Goal: Check status: Check status

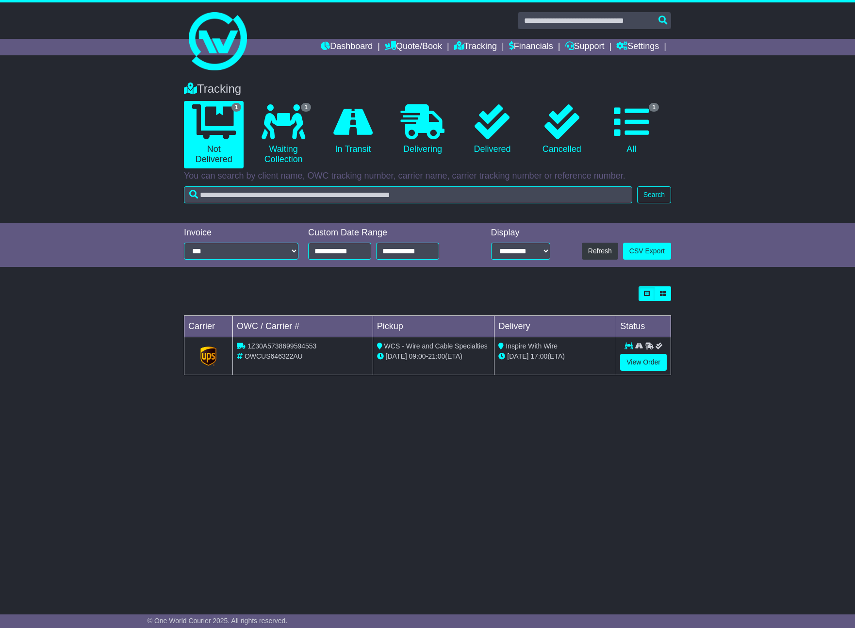
click at [731, 163] on div "Tracking 1 Not Delivered 1 Waiting Collection 0 In Transit 0 Delivering 0" at bounding box center [427, 147] width 855 height 150
click at [647, 363] on link "View Order" at bounding box center [643, 362] width 47 height 17
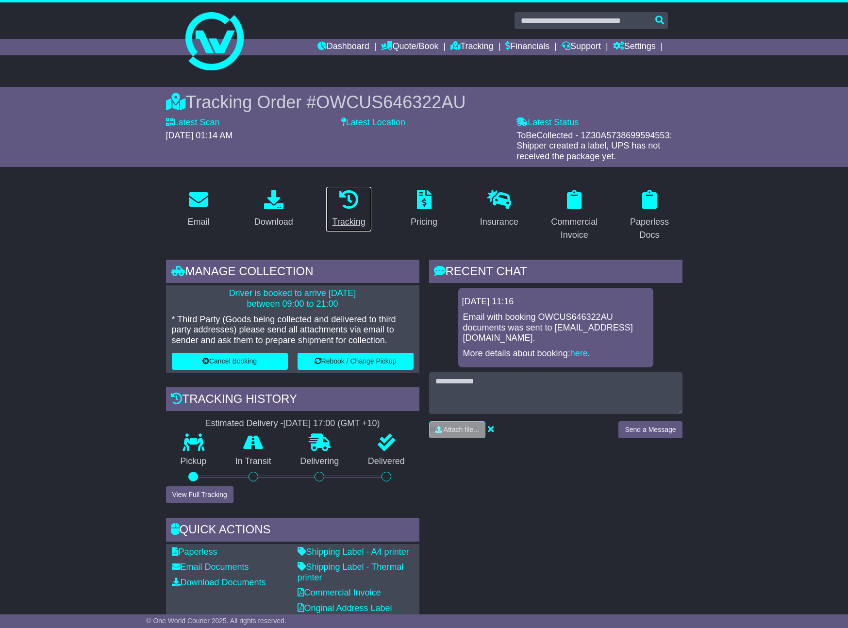
click at [348, 222] on div "Tracking" at bounding box center [348, 222] width 33 height 13
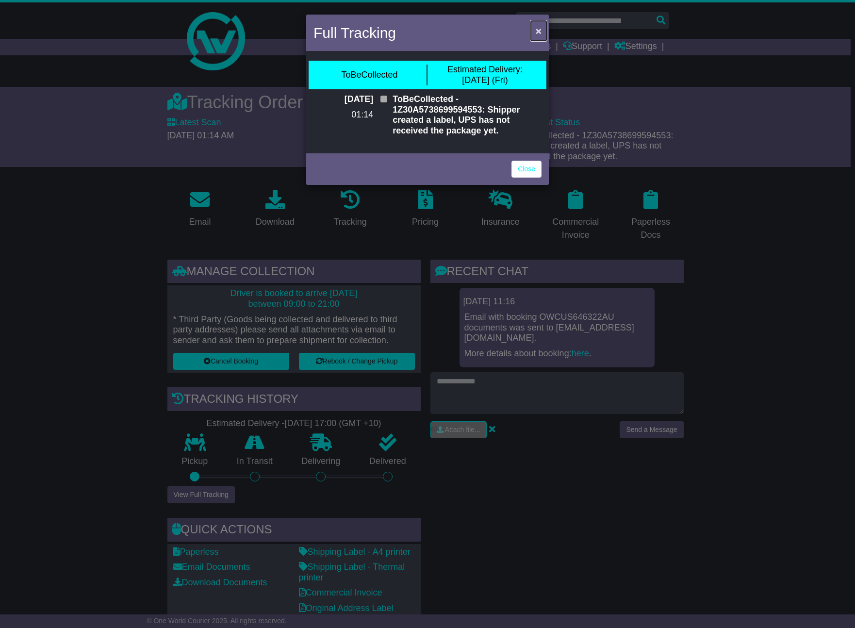
click at [539, 29] on span "×" at bounding box center [539, 30] width 6 height 11
